Goal: Information Seeking & Learning: Learn about a topic

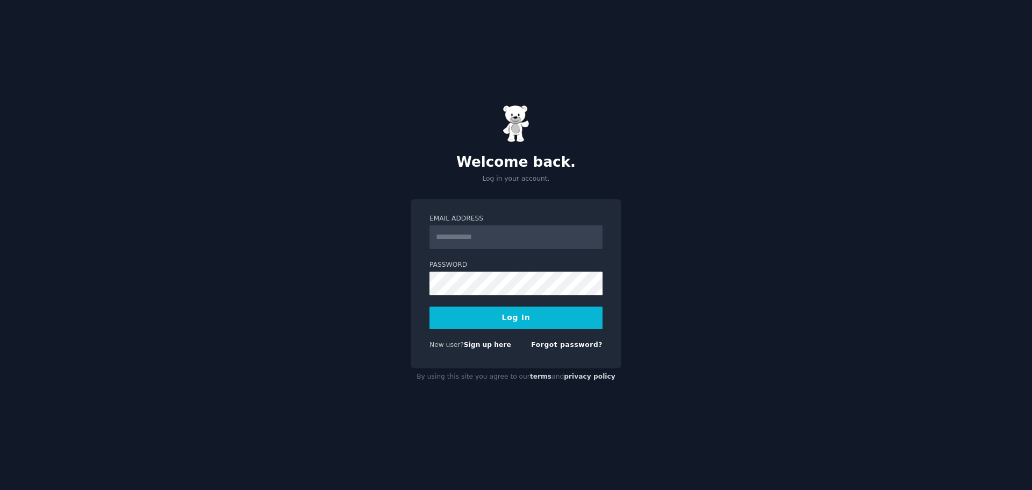
click at [487, 240] on input "Email Address" at bounding box center [516, 237] width 173 height 24
type input "**********"
click at [491, 317] on button "Log In" at bounding box center [516, 318] width 173 height 23
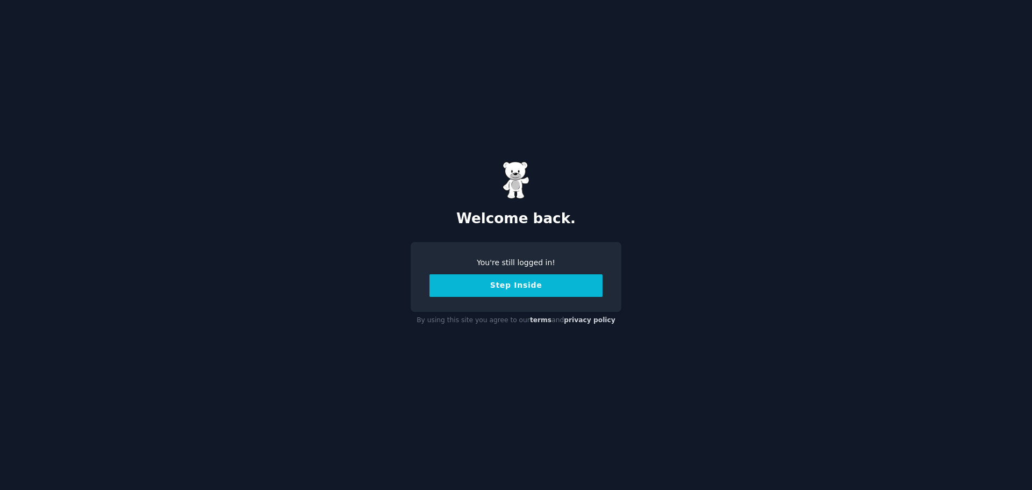
click at [519, 281] on button "Step Inside" at bounding box center [516, 285] width 173 height 23
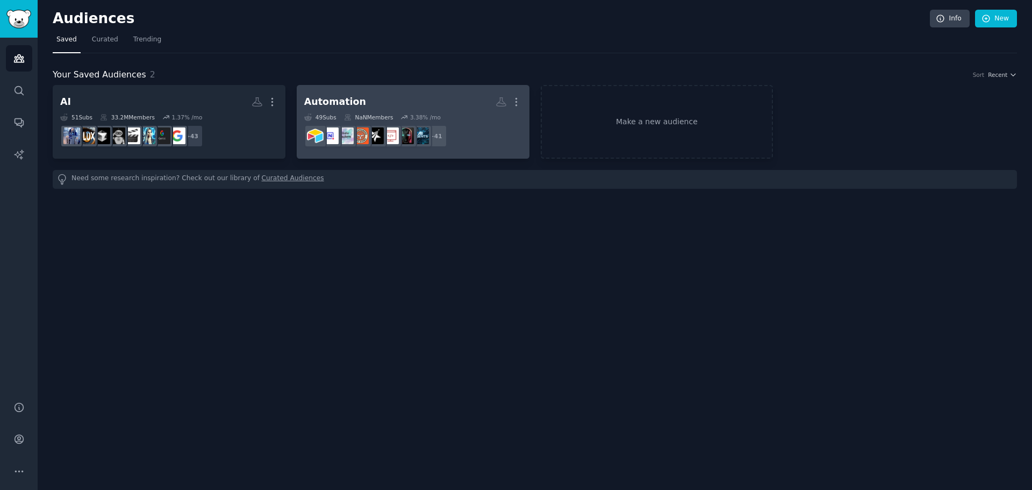
click at [374, 101] on h2 "Automation More" at bounding box center [413, 101] width 218 height 19
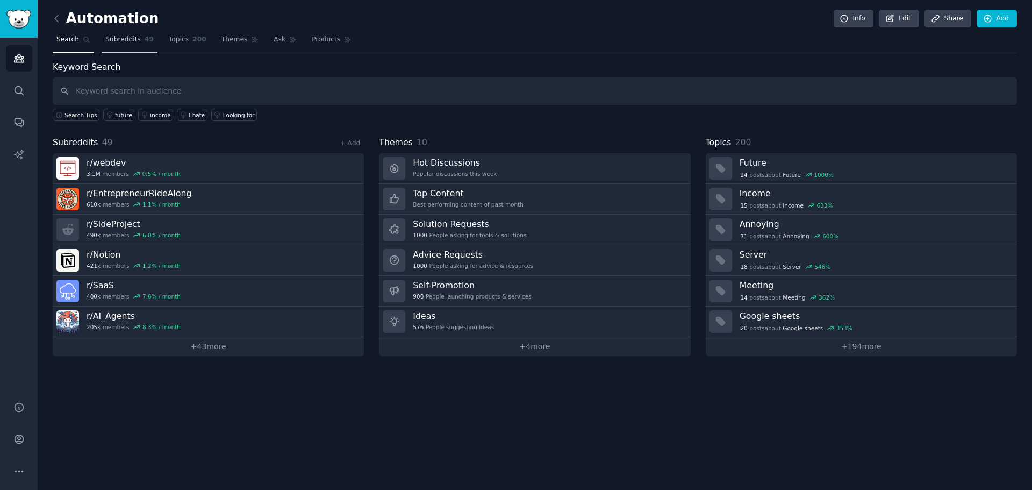
click at [133, 41] on span "Subreddits" at bounding box center [122, 40] width 35 height 10
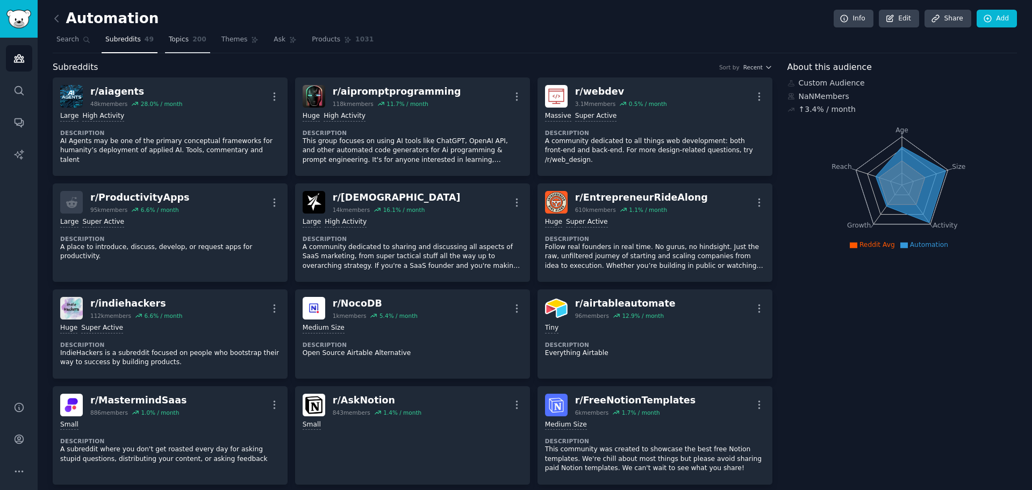
click at [169, 40] on span "Topics" at bounding box center [179, 40] width 20 height 10
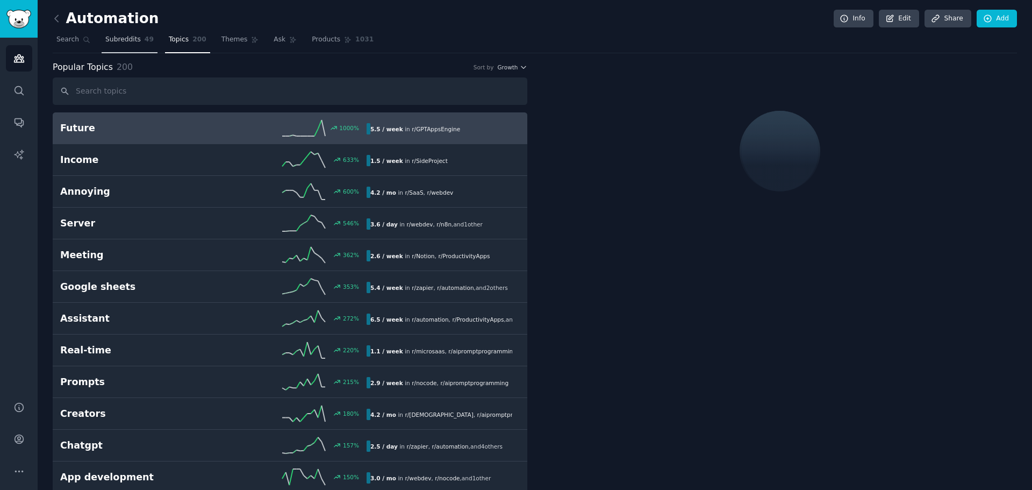
click at [125, 38] on span "Subreddits" at bounding box center [122, 40] width 35 height 10
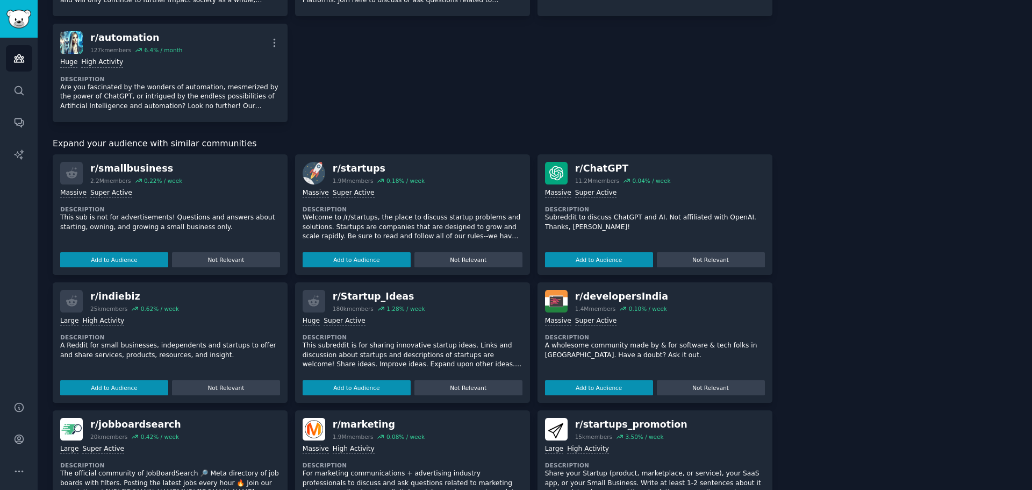
scroll to position [1721, 0]
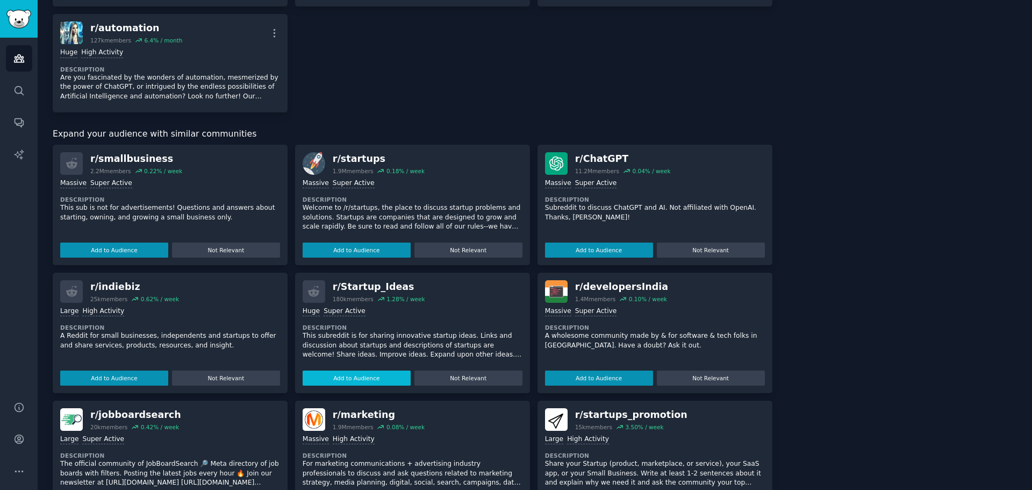
click at [369, 376] on button "Add to Audience" at bounding box center [357, 377] width 108 height 15
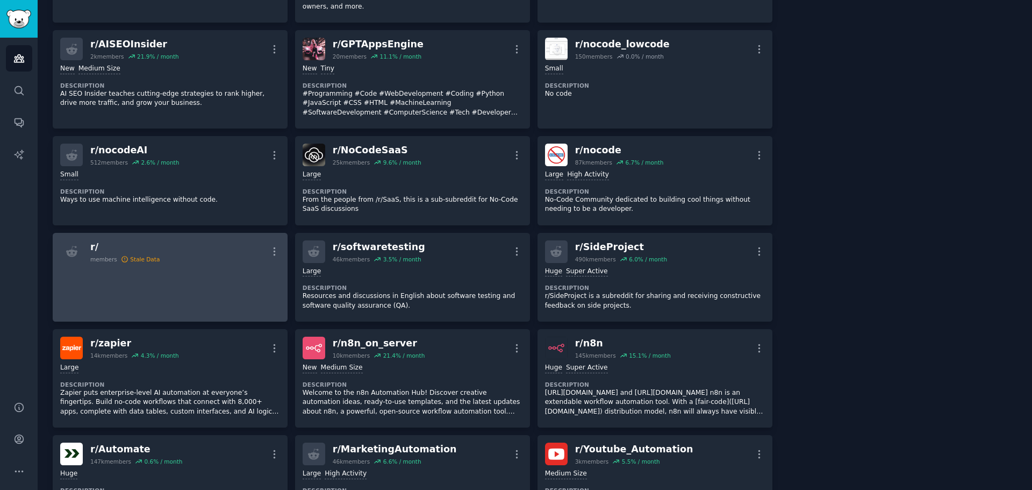
scroll to position [1197, 0]
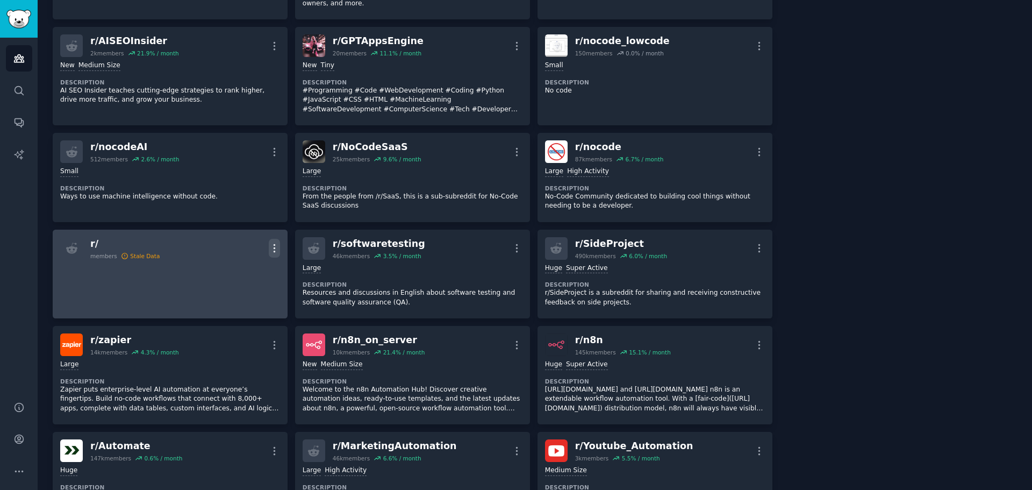
click at [278, 248] on icon "button" at bounding box center [274, 248] width 11 height 11
click at [233, 272] on p "Delete" at bounding box center [232, 270] width 25 height 11
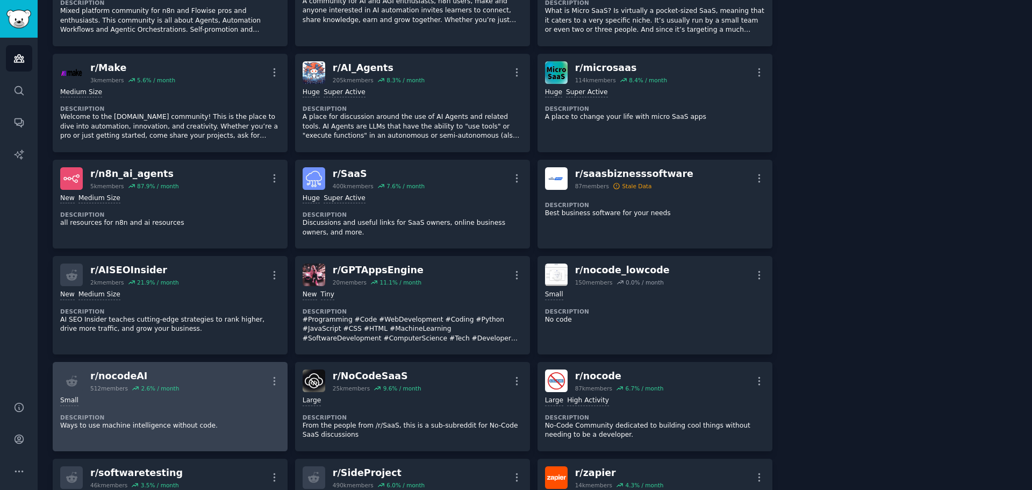
scroll to position [1262, 0]
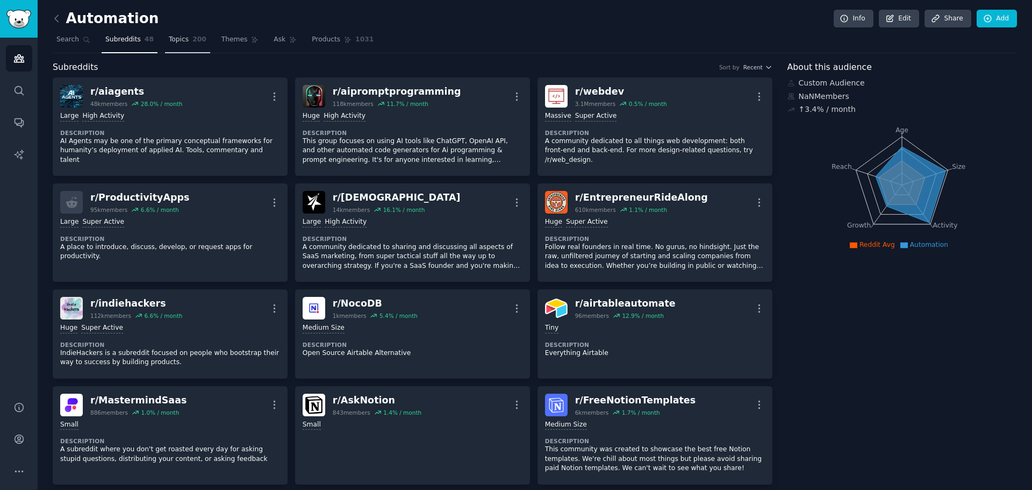
click at [174, 38] on span "Topics" at bounding box center [179, 40] width 20 height 10
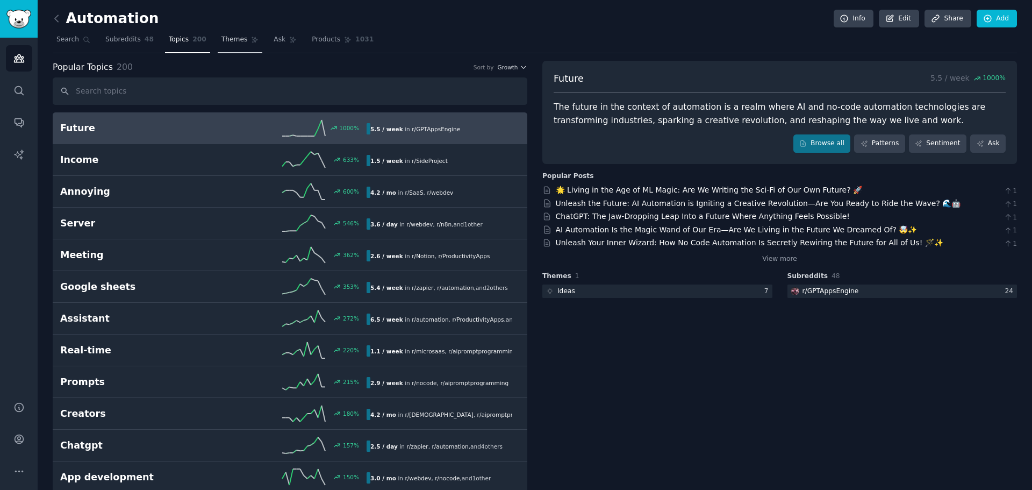
click at [224, 46] on link "Themes" at bounding box center [240, 42] width 45 height 22
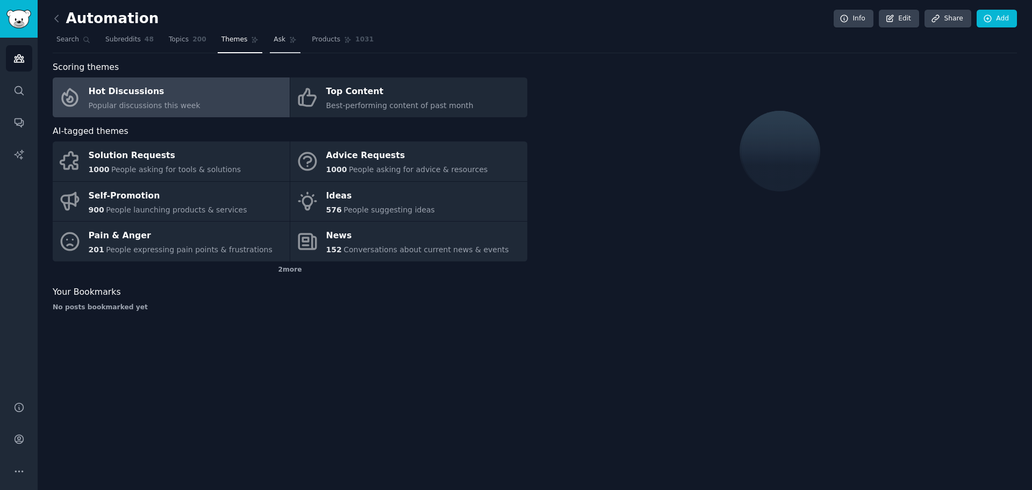
click at [274, 44] on span "Ask" at bounding box center [280, 40] width 12 height 10
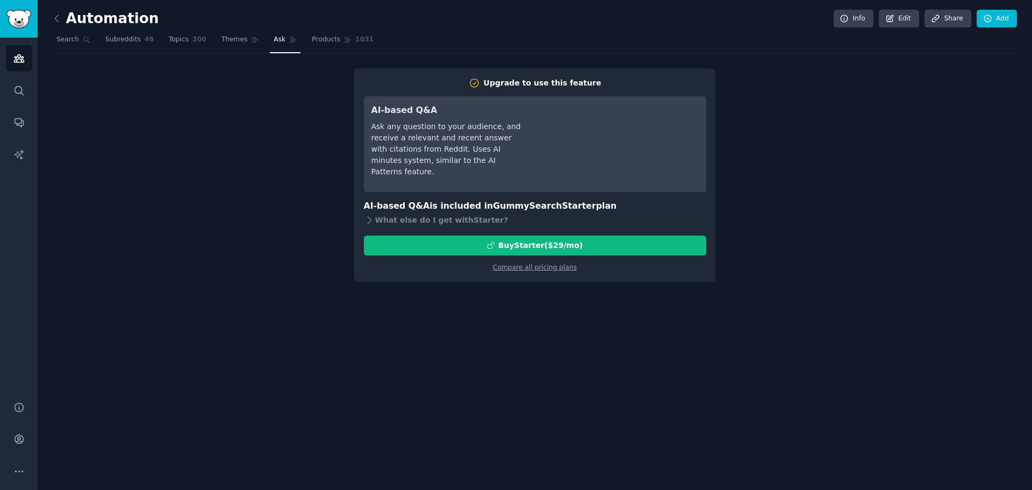
click at [203, 41] on nav "Search Subreddits 48 Topics 200 Themes Ask Products 1031" at bounding box center [535, 42] width 965 height 22
click at [222, 41] on span "Themes" at bounding box center [235, 40] width 26 height 10
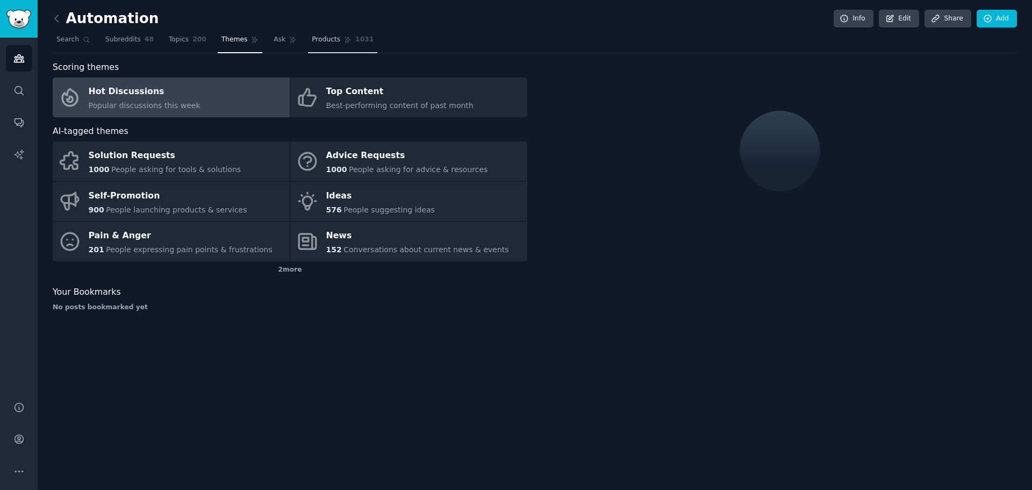
click at [313, 44] on span "Products" at bounding box center [326, 40] width 28 height 10
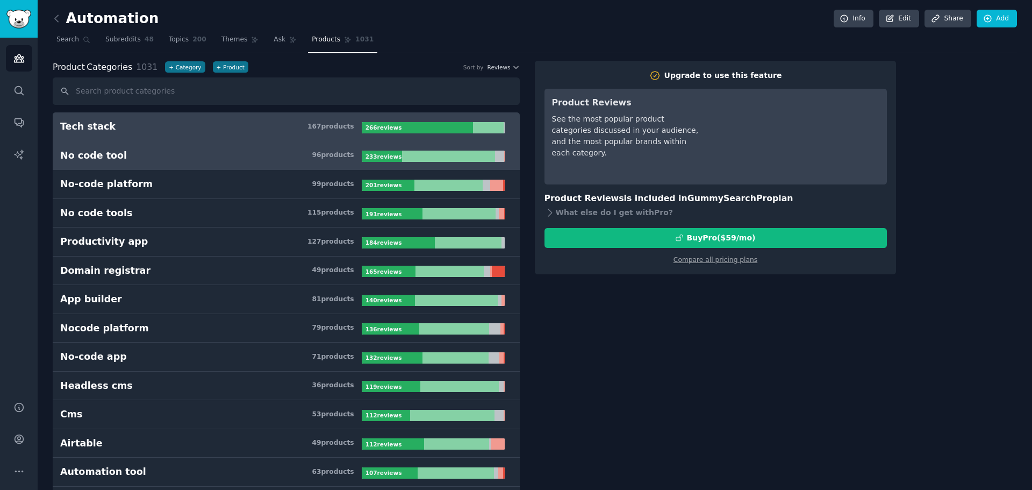
click at [148, 152] on h3 "No code tool 96 product s" at bounding box center [211, 155] width 302 height 13
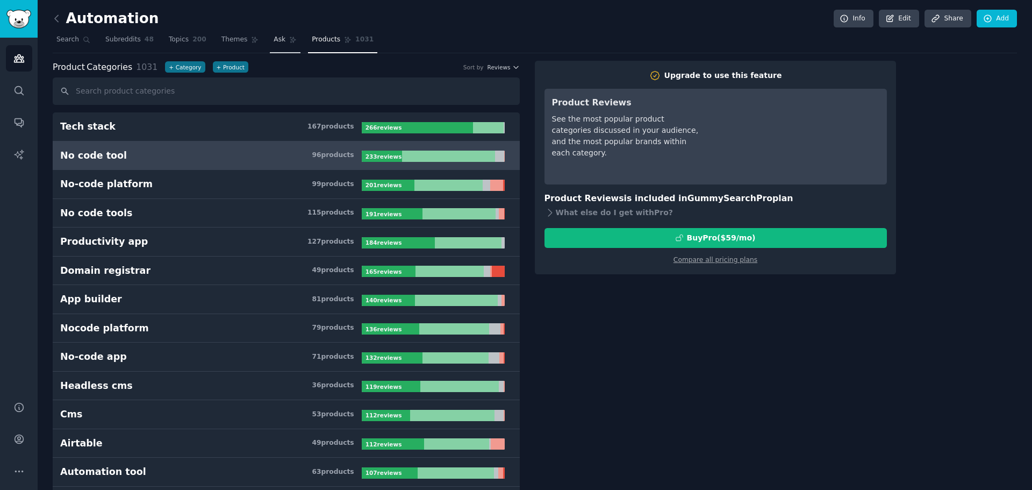
click at [274, 42] on span "Ask" at bounding box center [280, 40] width 12 height 10
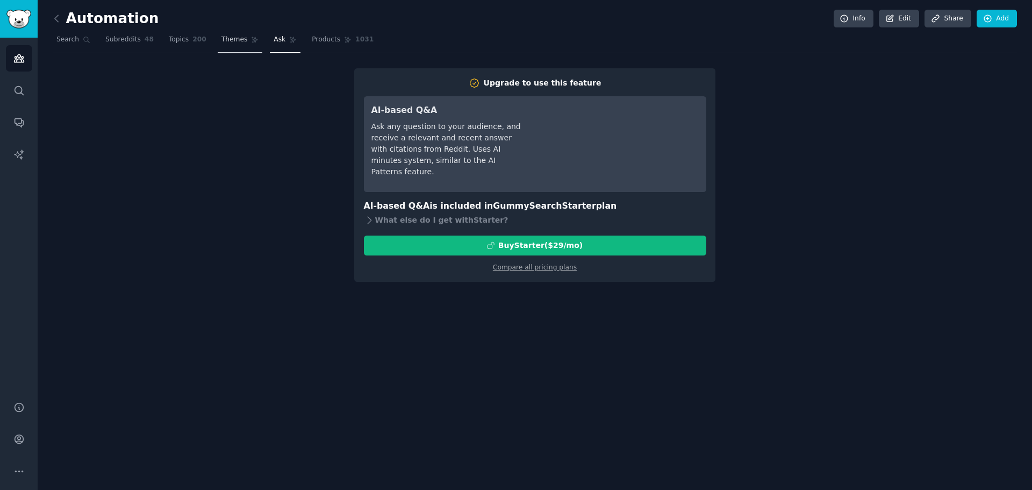
click at [222, 40] on span "Themes" at bounding box center [235, 40] width 26 height 10
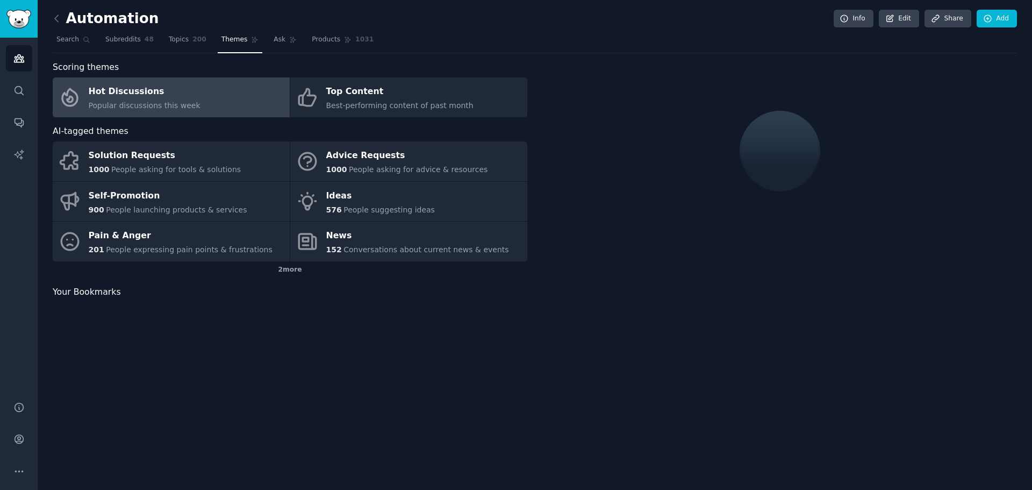
click at [253, 40] on nav "Search Subreddits 48 Topics 200 Themes Ask Products 1031" at bounding box center [535, 42] width 965 height 22
click at [273, 40] on link "Ask" at bounding box center [285, 42] width 31 height 22
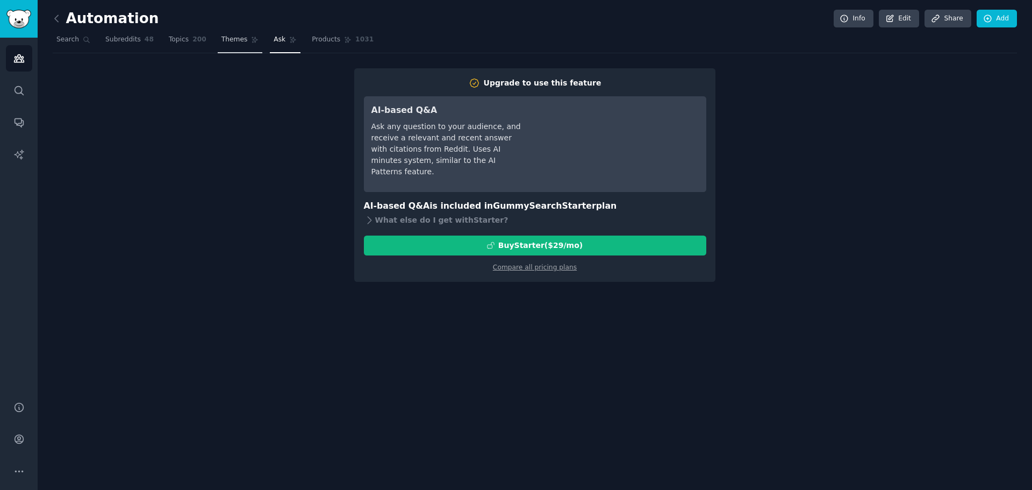
click at [222, 39] on span "Themes" at bounding box center [235, 40] width 26 height 10
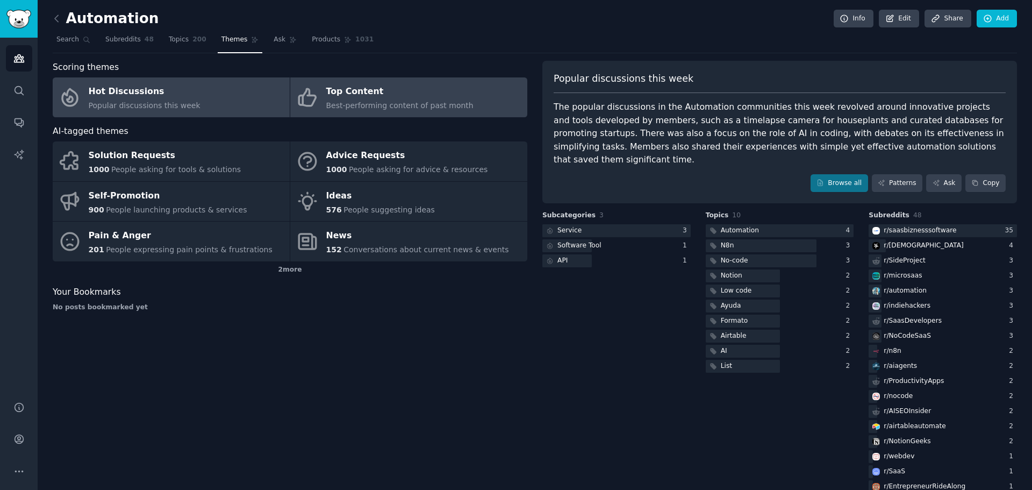
click at [405, 97] on div "Top Content" at bounding box center [399, 91] width 147 height 17
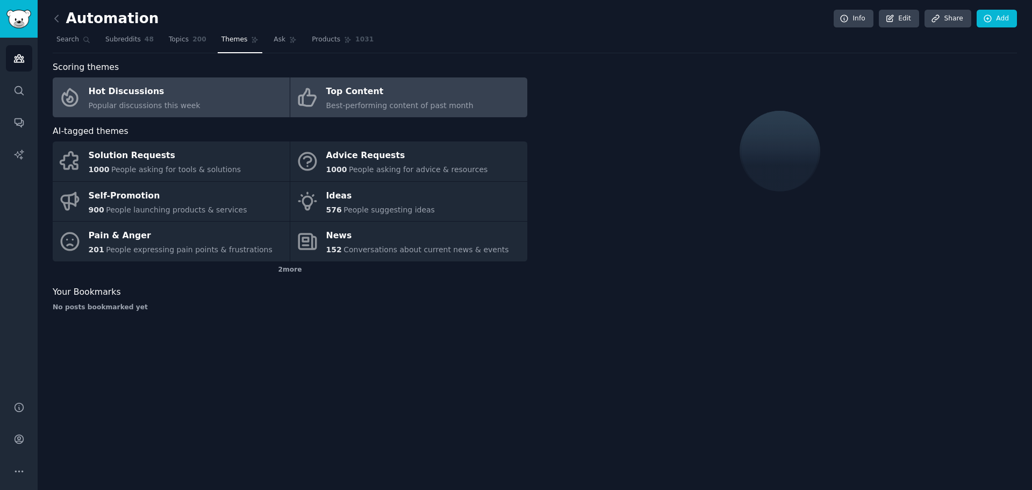
click at [191, 92] on link "Hot Discussions Popular discussions this week" at bounding box center [171, 97] width 237 height 40
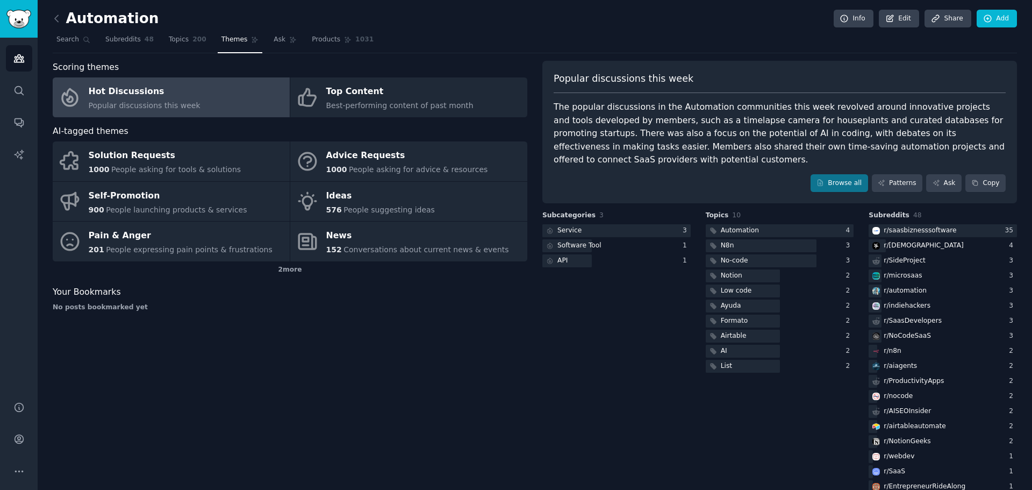
click at [215, 94] on link "Hot Discussions Popular discussions this week" at bounding box center [171, 97] width 237 height 40
click at [849, 184] on link "Browse all" at bounding box center [840, 183] width 58 height 18
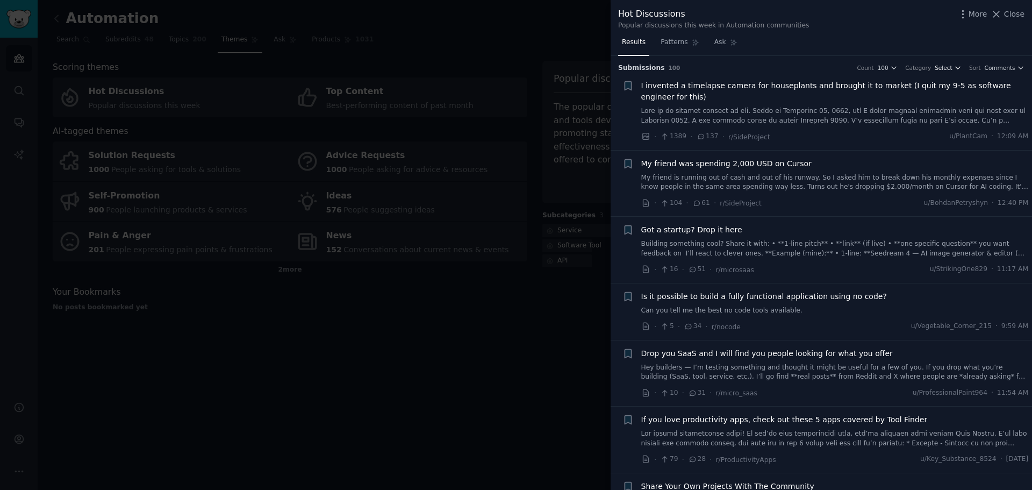
click at [957, 66] on icon "button" at bounding box center [958, 68] width 8 height 8
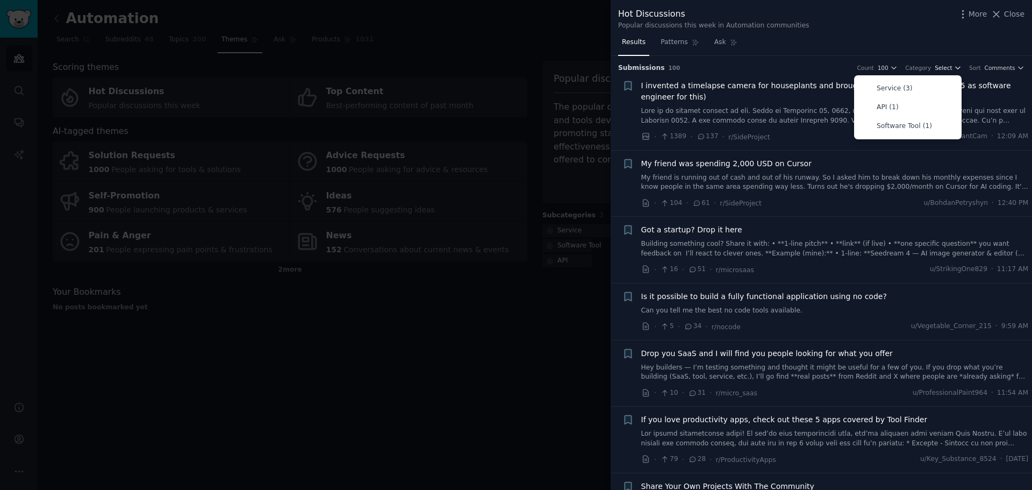
click at [957, 66] on icon "button" at bounding box center [958, 68] width 8 height 8
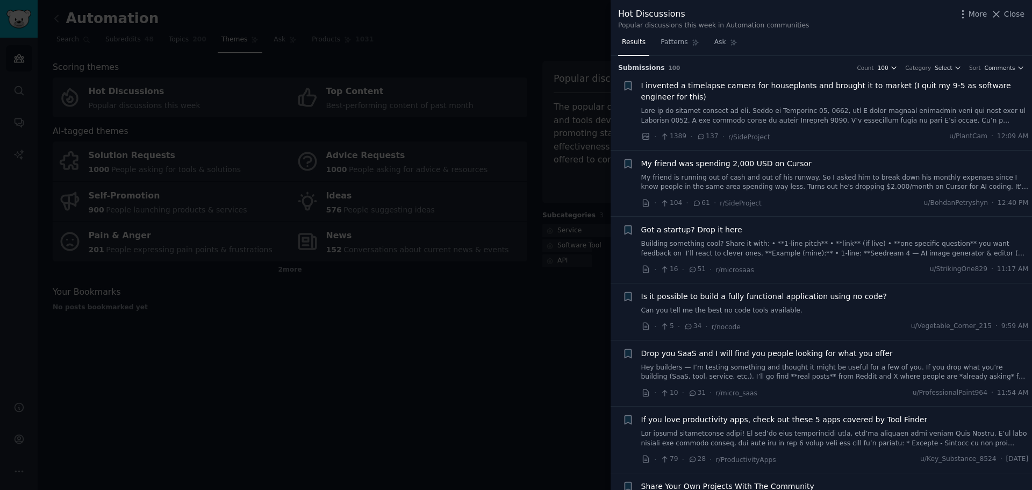
click at [898, 65] on button "100" at bounding box center [888, 68] width 20 height 8
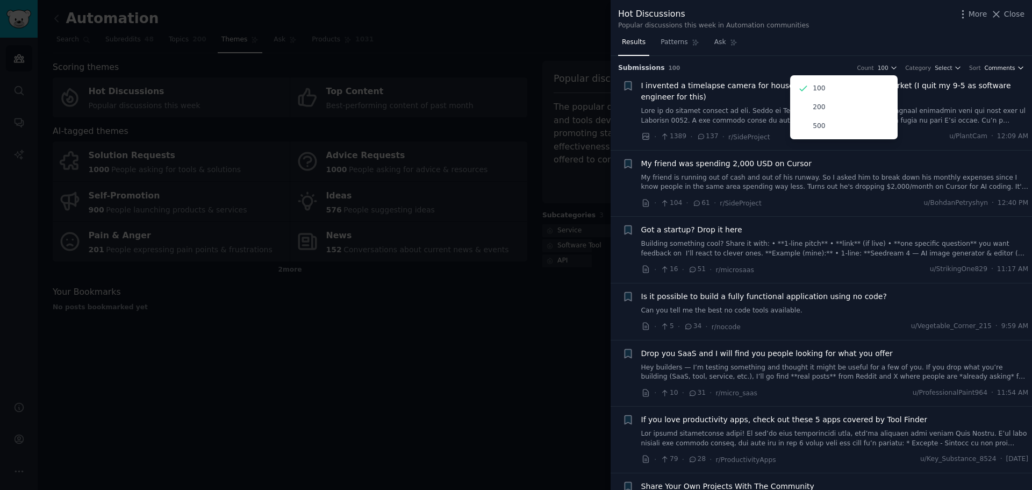
click at [1010, 67] on span "Comments" at bounding box center [1000, 68] width 31 height 8
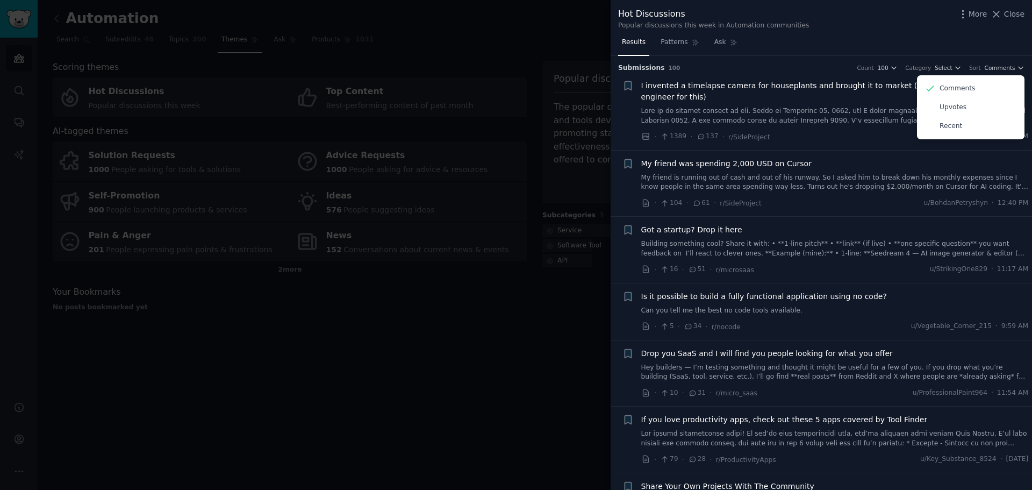
click at [905, 47] on div "Results Patterns Ask" at bounding box center [822, 45] width 422 height 22
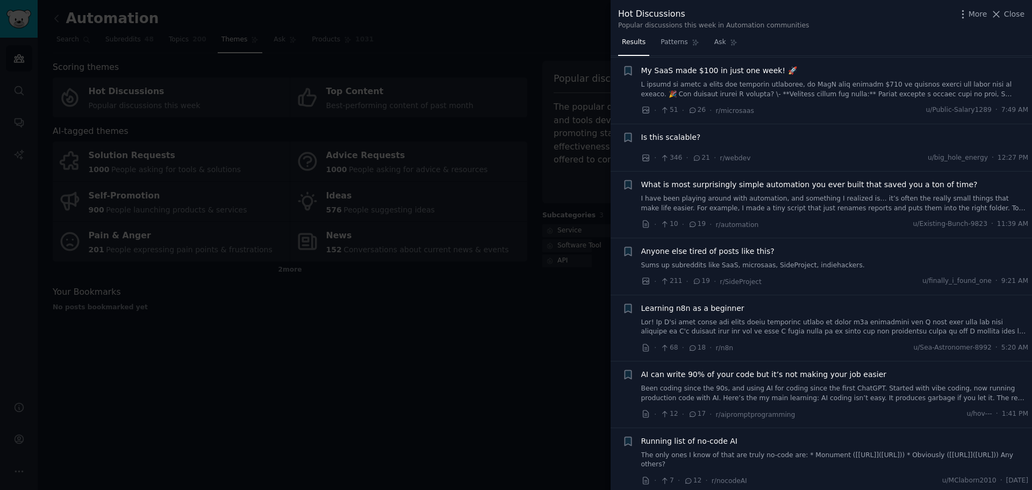
scroll to position [484, 0]
click at [842, 182] on span "What is most surprisingly simple automation you ever built that saved you a ton…" at bounding box center [810, 182] width 337 height 11
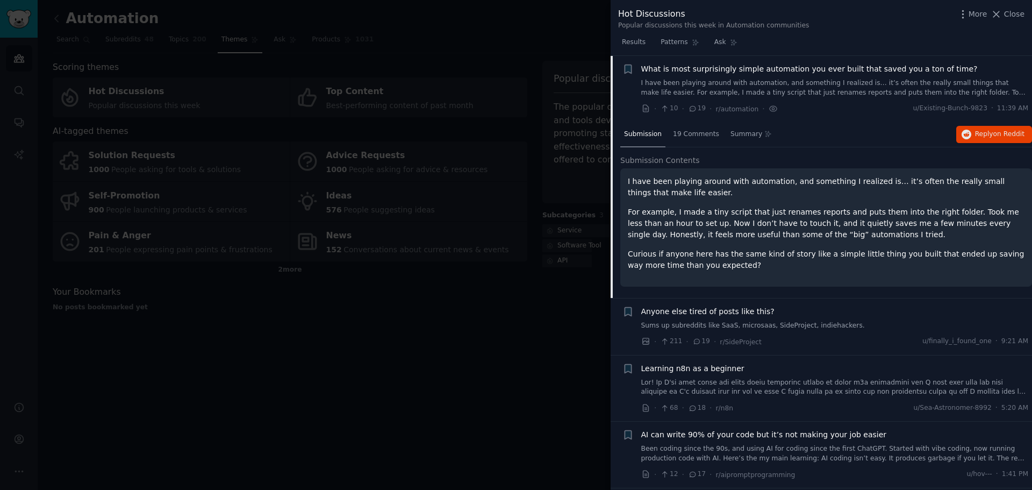
scroll to position [598, 0]
click at [999, 137] on span "on Reddit" at bounding box center [1009, 134] width 31 height 8
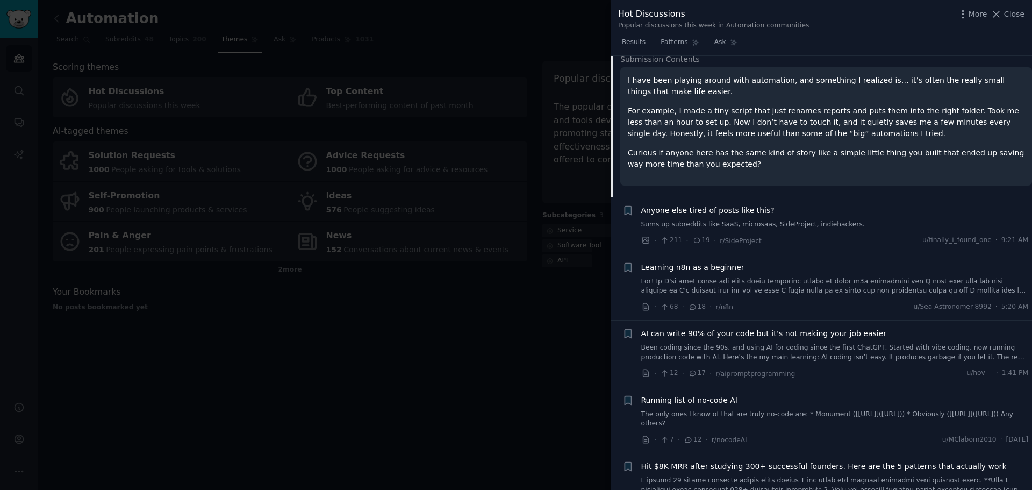
scroll to position [706, 0]
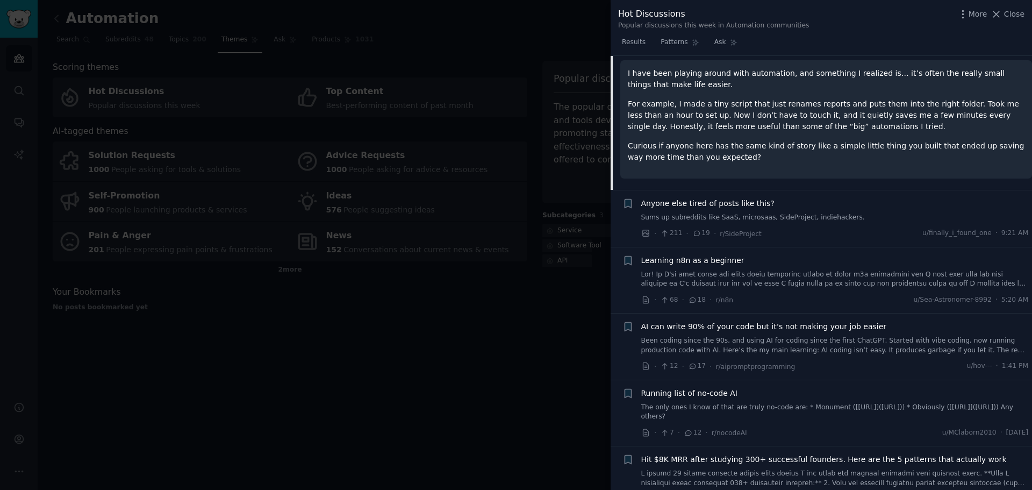
click at [807, 210] on div "Anyone else tired of posts like this? Sums up subreddits like SaaS, microsaas, …" at bounding box center [836, 210] width 388 height 25
click at [758, 204] on span "Anyone else tired of posts like this?" at bounding box center [708, 203] width 133 height 11
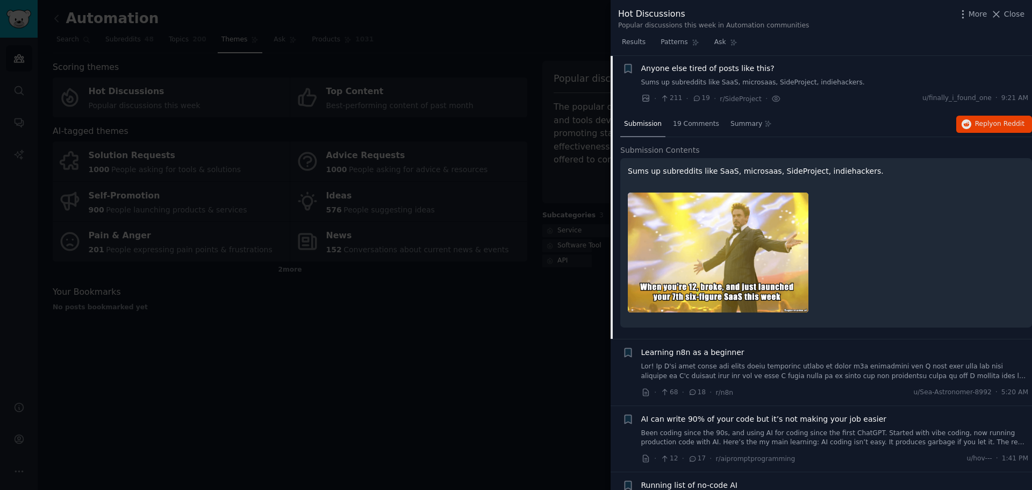
scroll to position [664, 0]
click at [989, 130] on button "Reply on Reddit" at bounding box center [995, 124] width 76 height 17
